Goal: Task Accomplishment & Management: Manage account settings

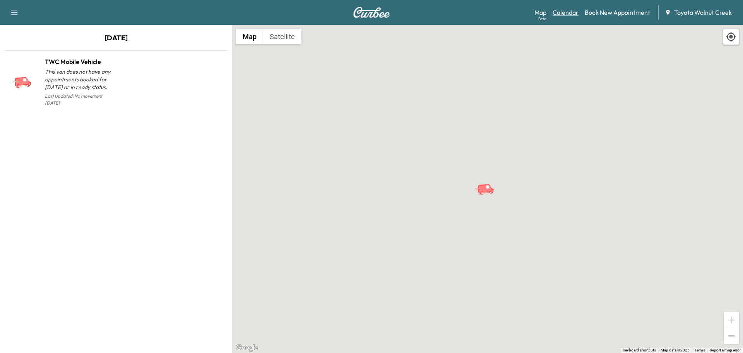
click at [565, 11] on link "Calendar" at bounding box center [566, 12] width 26 height 9
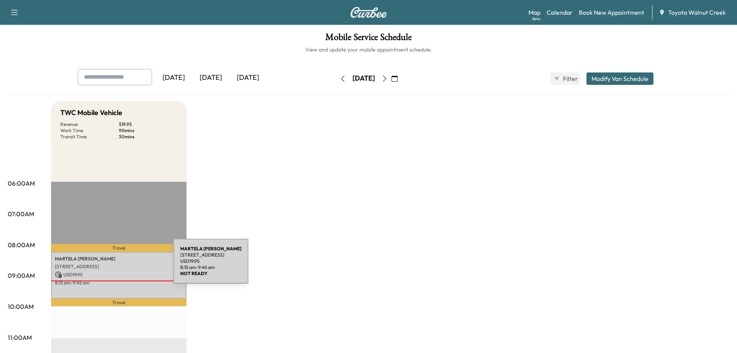
click at [115, 265] on p "[STREET_ADDRESS]" at bounding box center [119, 266] width 128 height 6
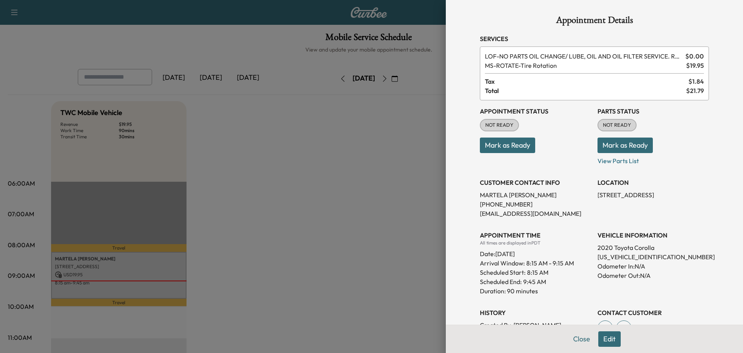
click at [491, 144] on button "Mark as Ready" at bounding box center [507, 144] width 55 height 15
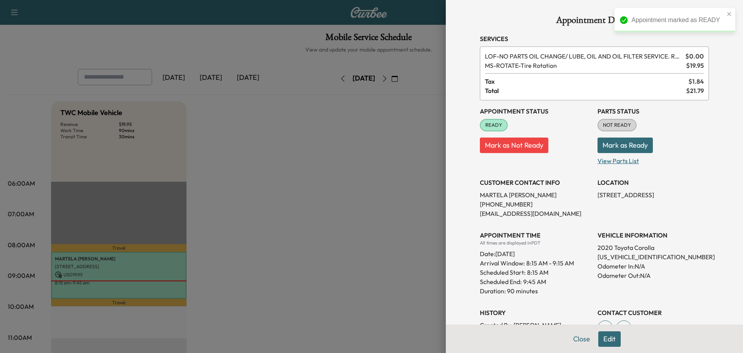
click at [615, 163] on p "View Parts List" at bounding box center [652, 159] width 111 height 12
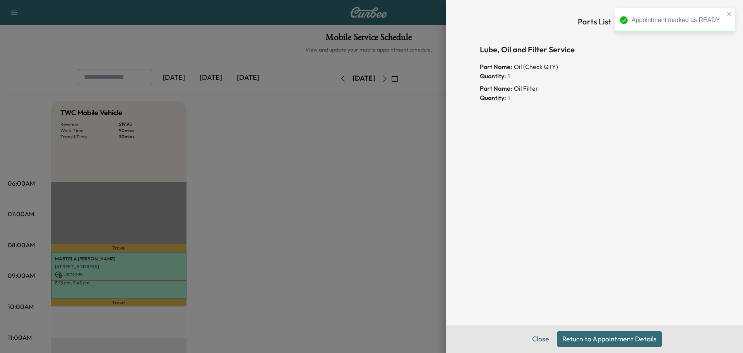
click at [732, 13] on div "Appointment marked as READY" at bounding box center [675, 20] width 121 height 25
click at [729, 13] on icon "close" at bounding box center [729, 14] width 5 height 6
click at [583, 335] on button "Return to Appointment Details" at bounding box center [609, 338] width 104 height 15
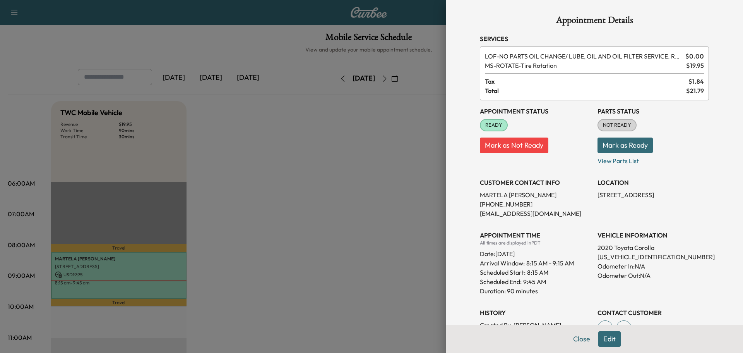
click at [638, 149] on button "Mark as Ready" at bounding box center [624, 144] width 55 height 15
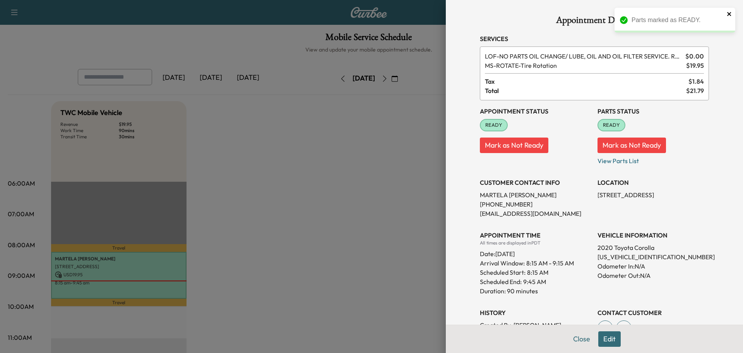
click at [730, 15] on icon "close" at bounding box center [729, 14] width 4 height 4
click at [585, 338] on button "Close" at bounding box center [581, 338] width 27 height 15
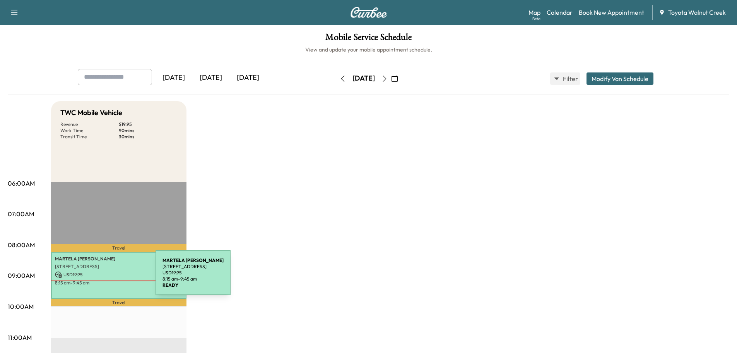
click at [99, 276] on p "USD 19.95" at bounding box center [119, 274] width 128 height 7
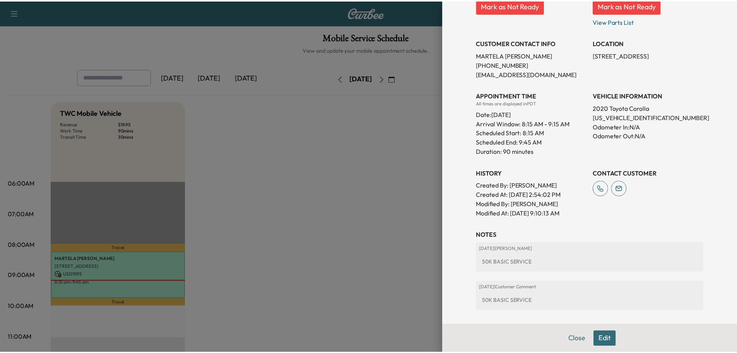
scroll to position [178, 0]
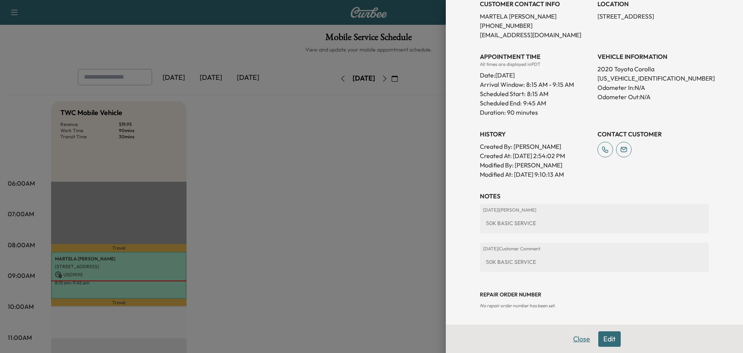
click at [578, 333] on button "Close" at bounding box center [581, 338] width 27 height 15
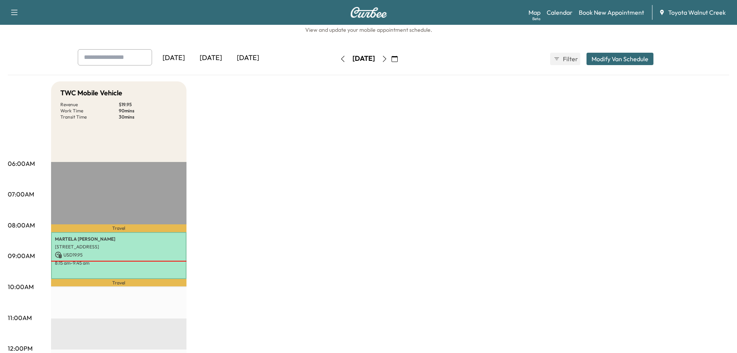
scroll to position [39, 0]
